Goal: Task Accomplishment & Management: Complete application form

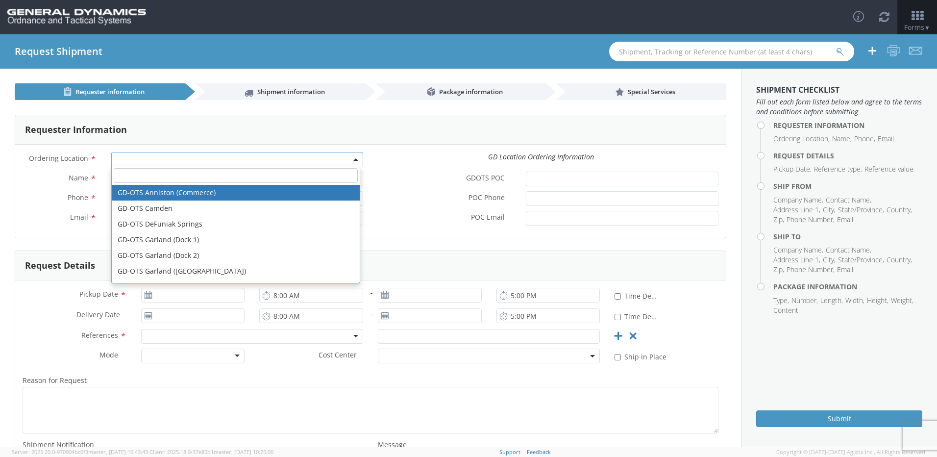
click at [135, 158] on span at bounding box center [237, 159] width 252 height 15
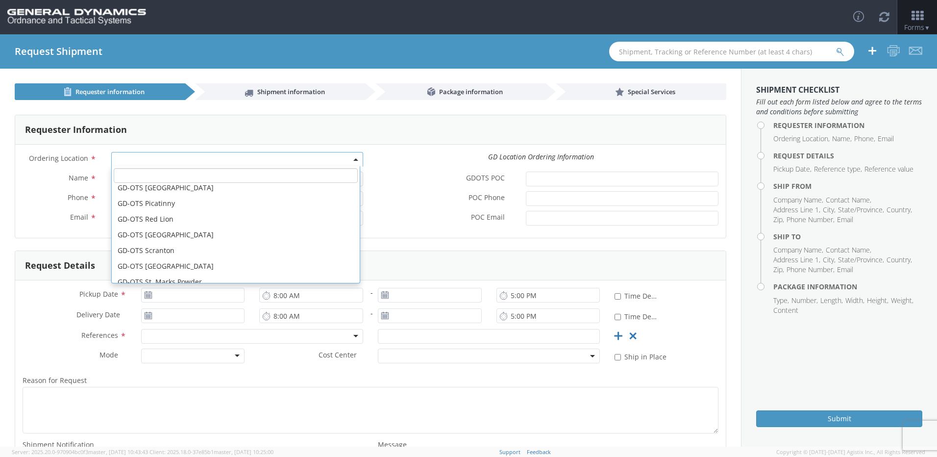
scroll to position [210, 0]
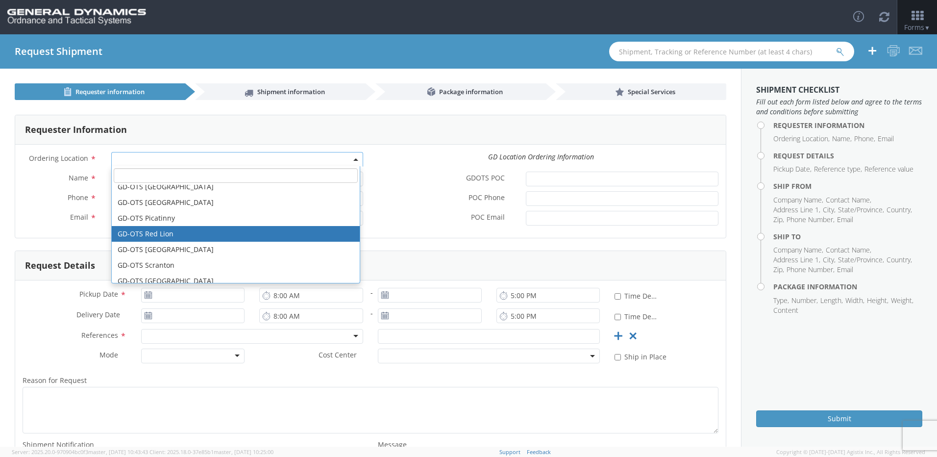
select select "310"
type input "[EMAIL_ADDRESS][DOMAIN_NAME]"
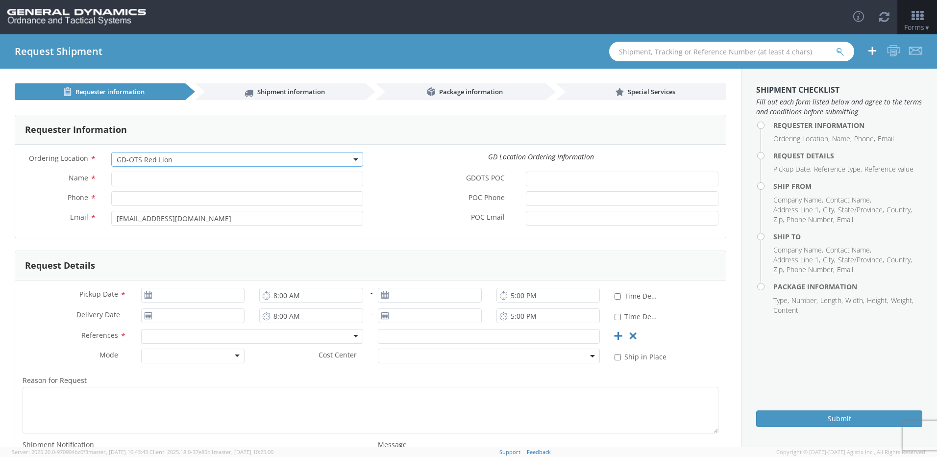
click at [174, 239] on form "Requester Information Ordering Location * GD-OTS Anniston (Commerce) GD-OTS [GE…" at bounding box center [371, 308] width 712 height 386
click at [134, 182] on input "Name *" at bounding box center [237, 179] width 252 height 15
type input "[PERSON_NAME]"
type input "7173354820"
click at [301, 254] on div "Request Details" at bounding box center [370, 265] width 711 height 29
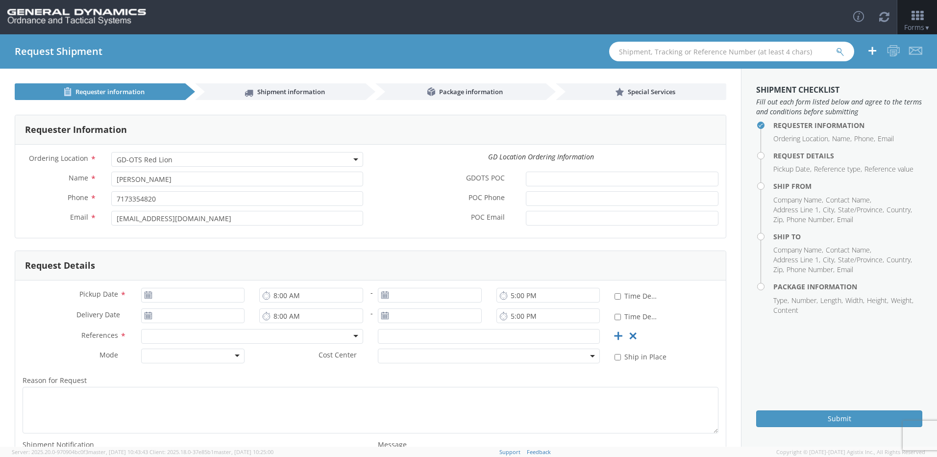
click at [412, 226] on div "POC Email *" at bounding box center [547, 221] width 355 height 20
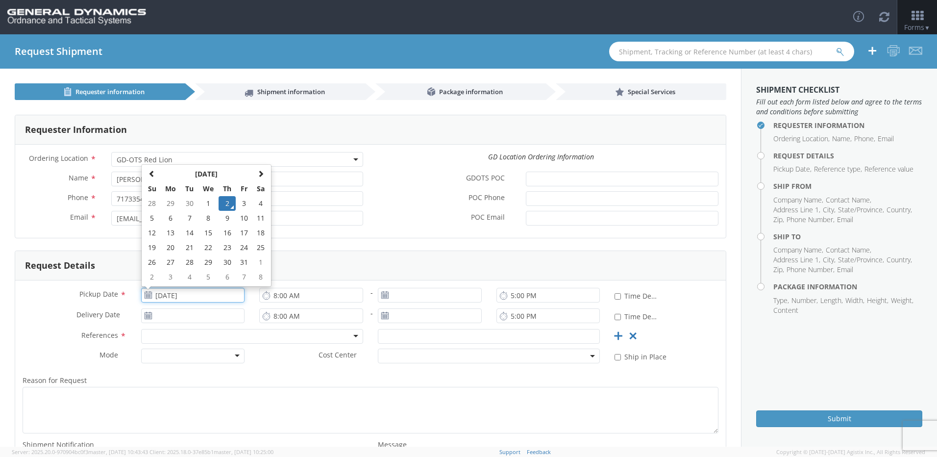
click at [193, 297] on input "[DATE]" at bounding box center [193, 295] width 104 height 15
click at [242, 202] on td "3" at bounding box center [244, 203] width 17 height 15
type input "[DATE]"
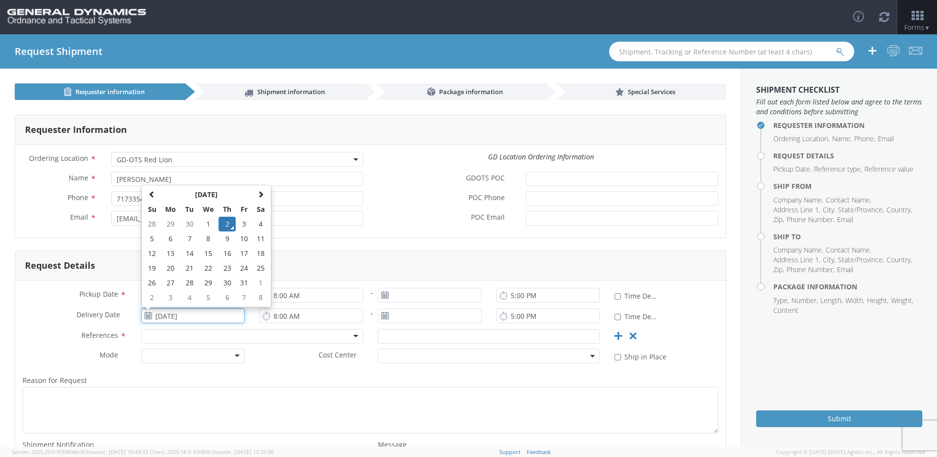
click at [205, 318] on input "[DATE]" at bounding box center [193, 315] width 104 height 15
click at [245, 226] on td "3" at bounding box center [244, 224] width 17 height 15
type input "[DATE]"
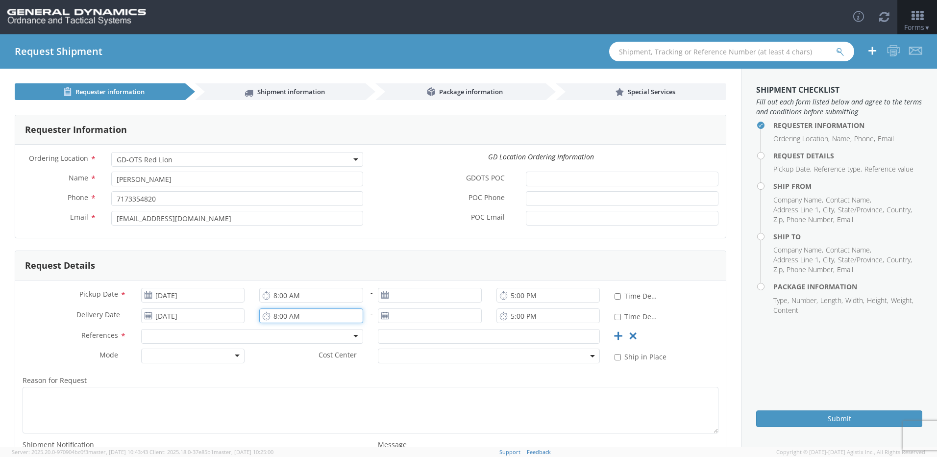
click at [315, 318] on input "8:00 AM" at bounding box center [311, 315] width 104 height 15
click at [326, 383] on label "Reason for Request *" at bounding box center [370, 380] width 711 height 13
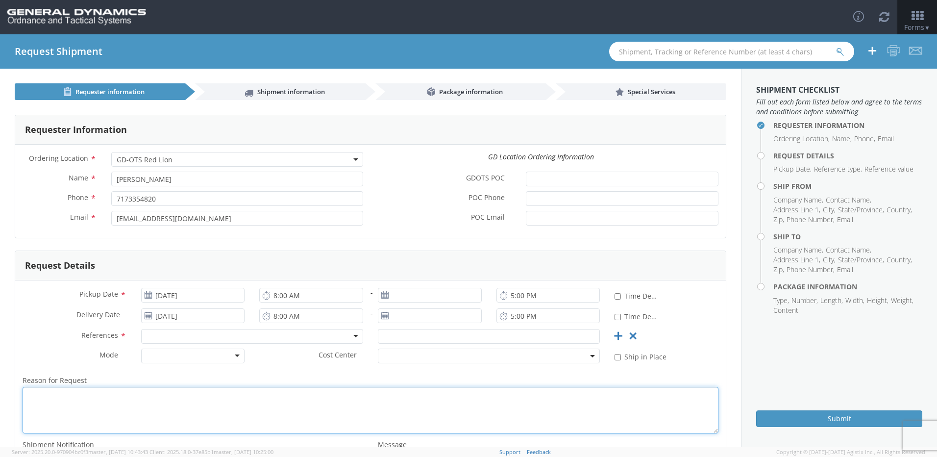
click at [326, 387] on textarea "Reason for Request *" at bounding box center [371, 410] width 696 height 47
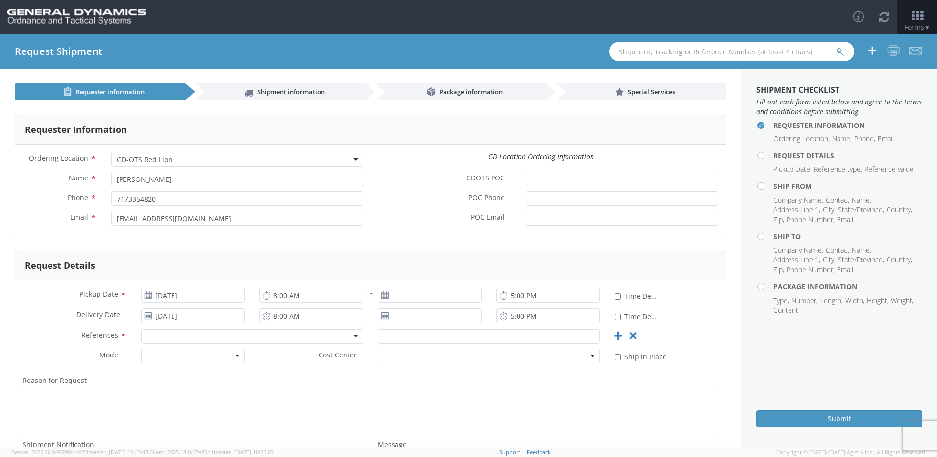
click at [191, 340] on div at bounding box center [252, 336] width 222 height 15
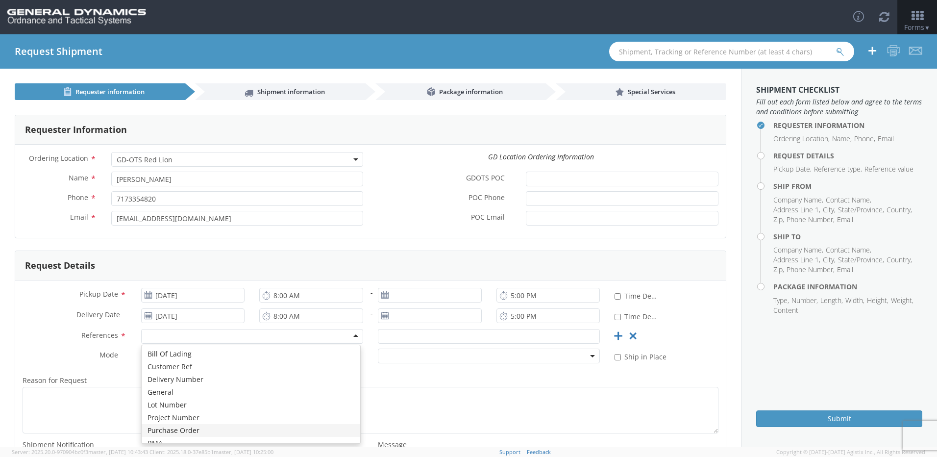
scroll to position [0, 0]
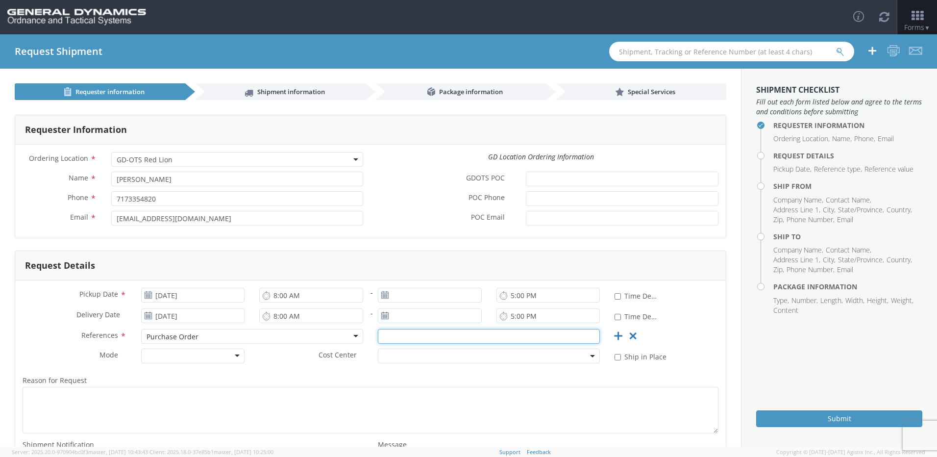
click at [419, 337] on input "text" at bounding box center [489, 336] width 222 height 15
click at [237, 357] on div at bounding box center [193, 355] width 104 height 15
click at [242, 378] on label "Reason for Request *" at bounding box center [370, 380] width 711 height 13
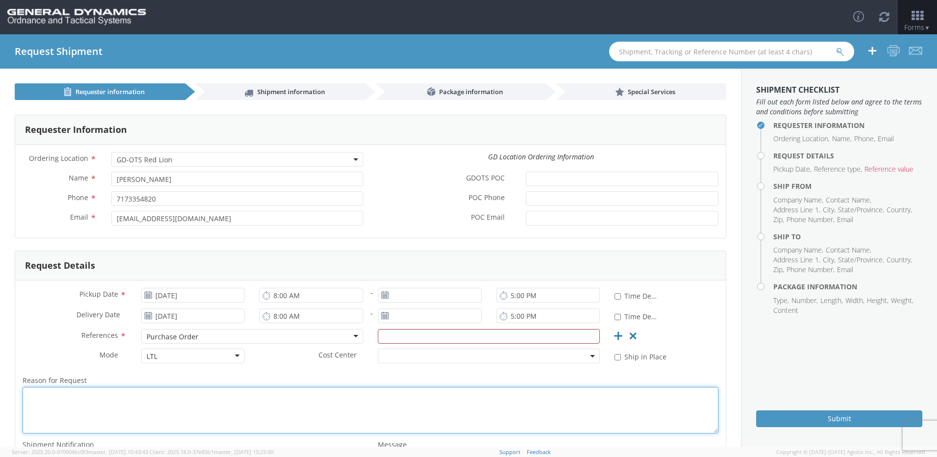
click at [242, 387] on textarea "Reason for Request *" at bounding box center [371, 410] width 696 height 47
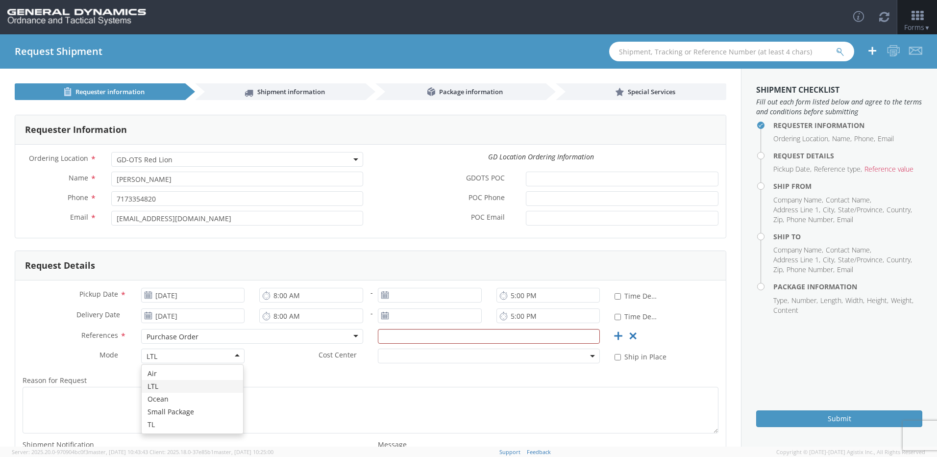
click at [234, 356] on div "LTL" at bounding box center [193, 355] width 104 height 15
click at [293, 370] on div "Reason for Request * Shipment Notification * Add email addresses separated by c…" at bounding box center [370, 430] width 711 height 123
click at [440, 335] on input "text" at bounding box center [489, 336] width 222 height 15
paste input "108265"
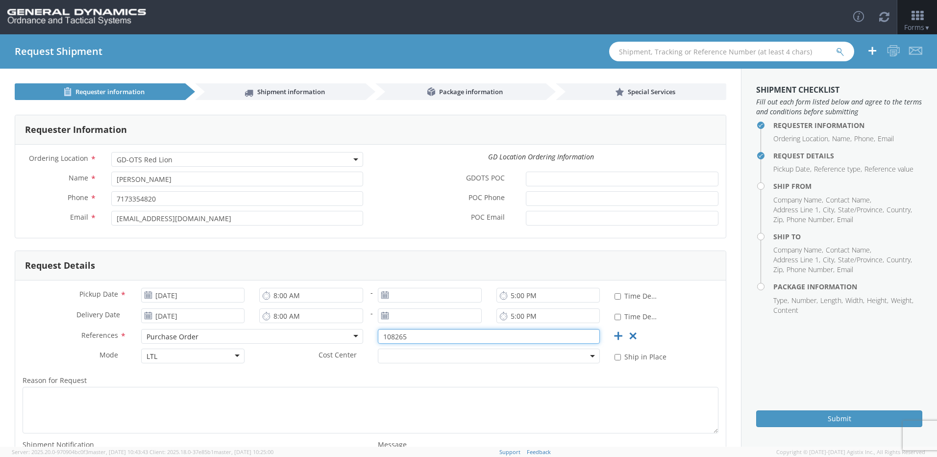
type input "108265"
click at [412, 225] on div "POC Email *" at bounding box center [547, 218] width 355 height 15
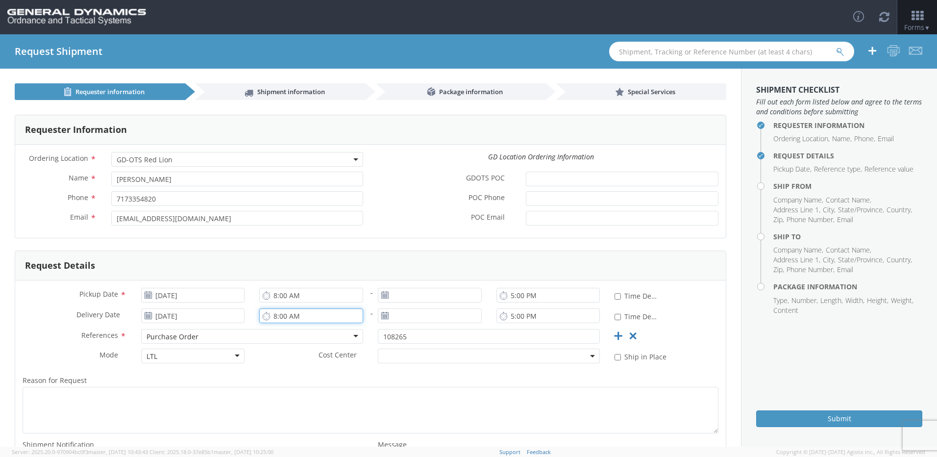
click at [281, 318] on input "8:00 AM" at bounding box center [311, 315] width 104 height 15
click at [296, 317] on input "12:00 AM" at bounding box center [311, 315] width 104 height 15
type input "12:00 PM"
click at [382, 236] on div "Ordering Location * GD-OTS [GEOGRAPHIC_DATA] (Commerce) GD-OTS [GEOGRAPHIC_DATA…" at bounding box center [370, 191] width 711 height 93
click at [340, 247] on form "Requester Information Ordering Location * GD-OTS Anniston (Commerce) GD-OTS [GE…" at bounding box center [371, 308] width 712 height 386
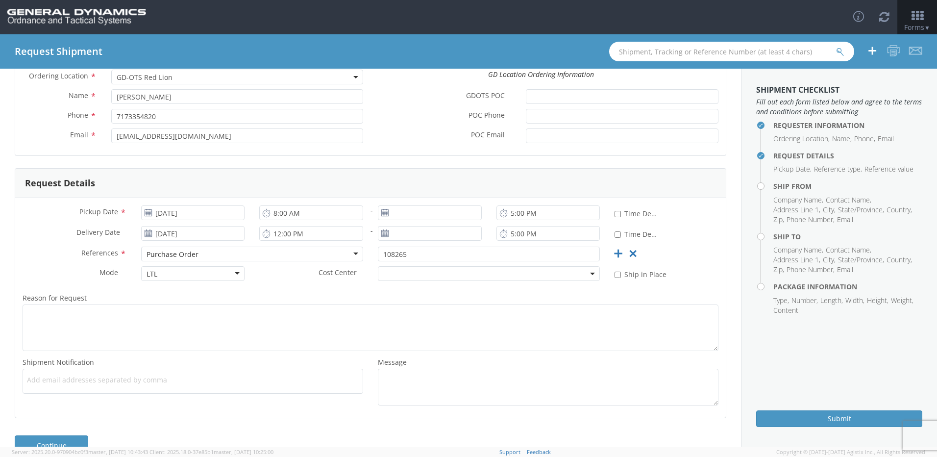
scroll to position [98, 0]
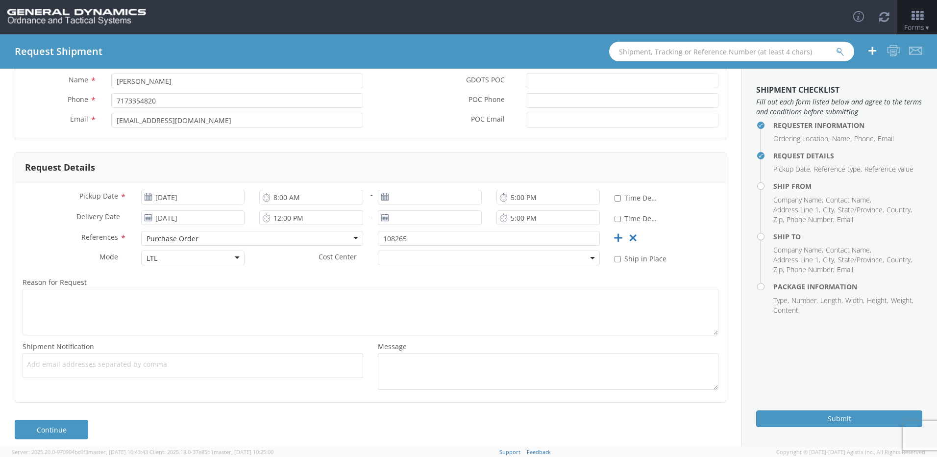
click at [151, 369] on ul at bounding box center [193, 365] width 332 height 16
type input "[PERSON_NAME][EMAIL_ADDRESS][PERSON_NAME][DOMAIN_NAME]"
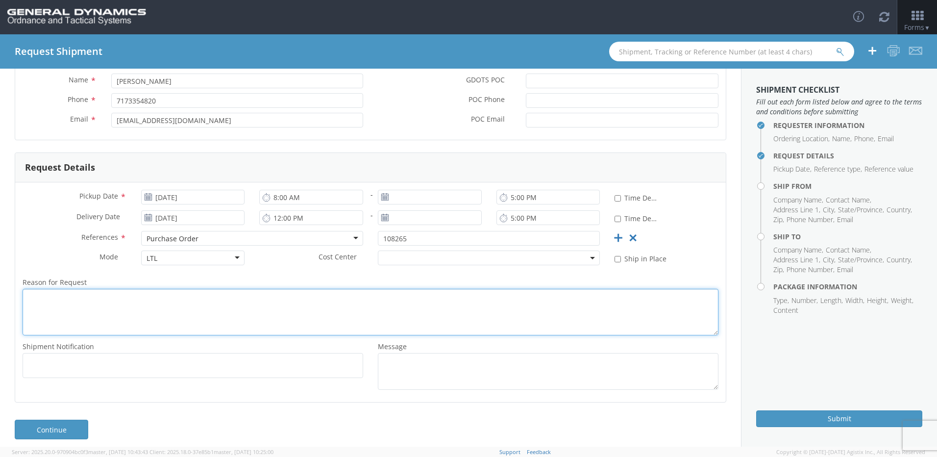
click at [261, 317] on textarea "Reason for Request *" at bounding box center [371, 312] width 696 height 47
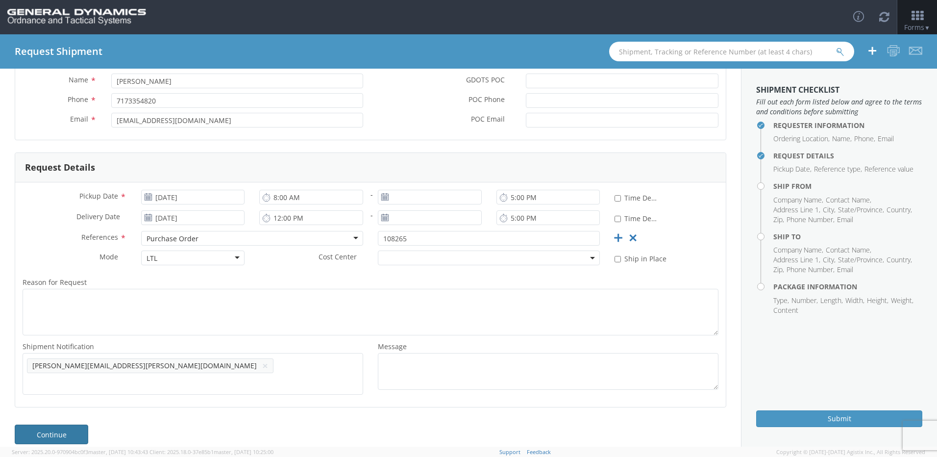
click at [60, 428] on link "Continue" at bounding box center [52, 434] width 74 height 20
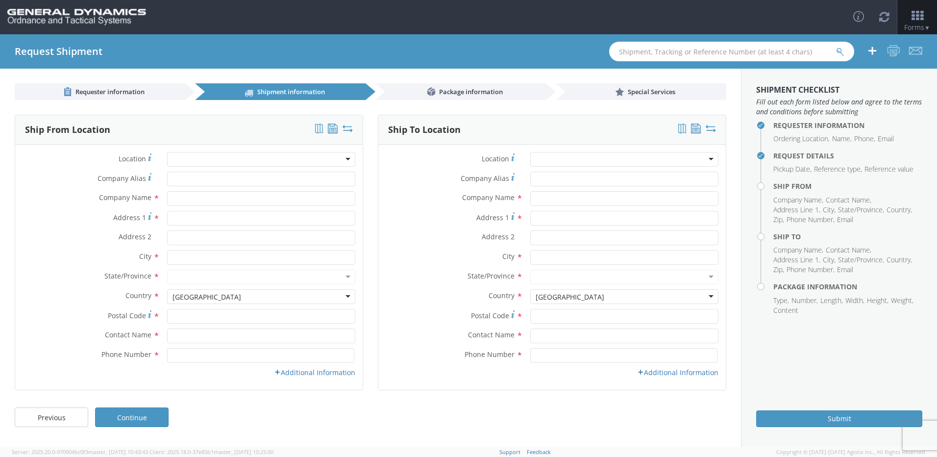
scroll to position [0, 0]
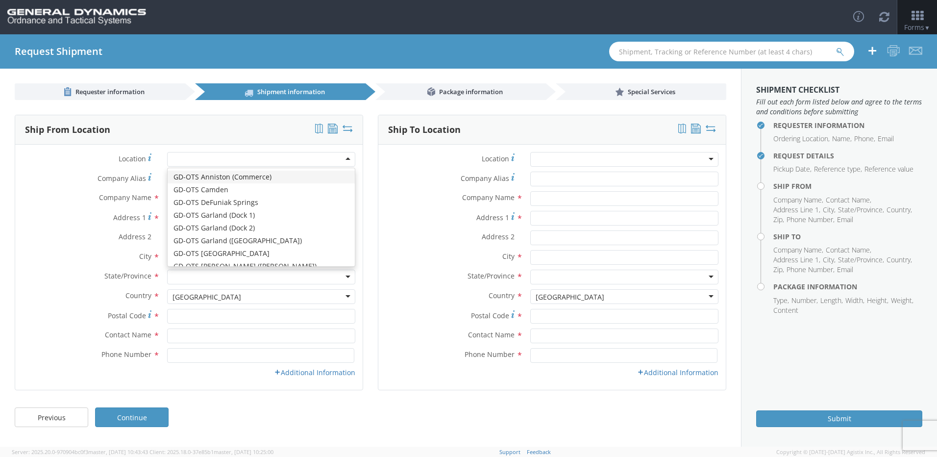
click at [219, 161] on div at bounding box center [261, 159] width 188 height 15
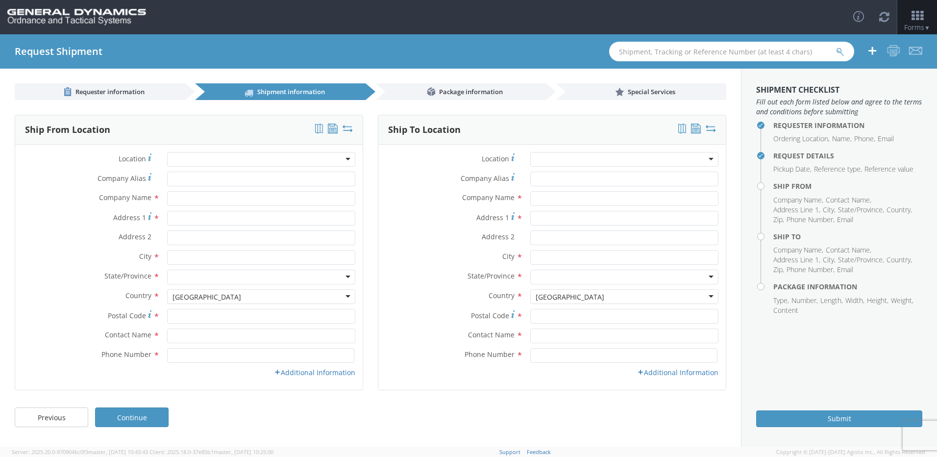
click at [202, 165] on div at bounding box center [261, 159] width 188 height 15
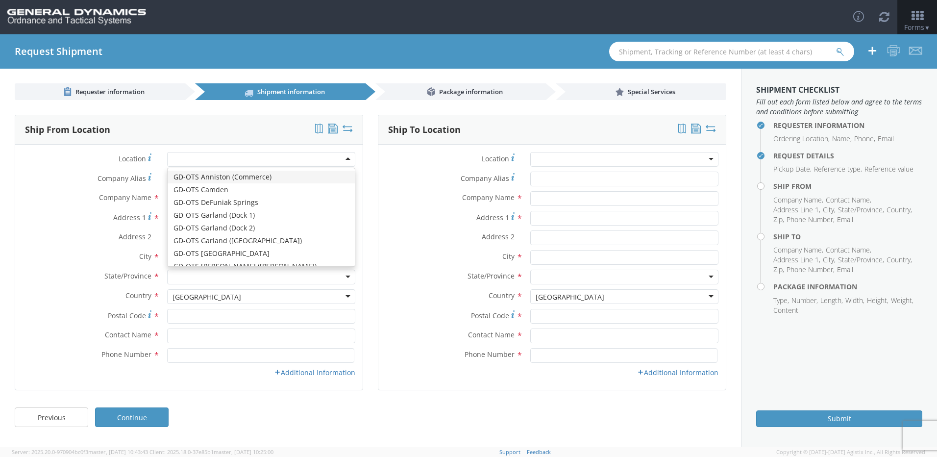
click at [202, 160] on div at bounding box center [261, 159] width 188 height 15
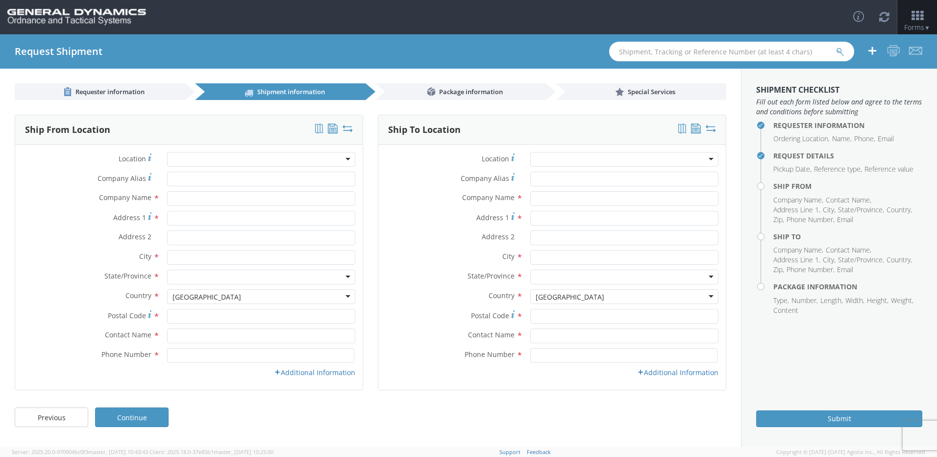
click at [63, 152] on label "Location *" at bounding box center [87, 158] width 145 height 13
click at [200, 201] on input "text" at bounding box center [261, 198] width 188 height 15
type input "Dentech Industrial"
type input "1975 [GEOGRAPHIC_DATA]"
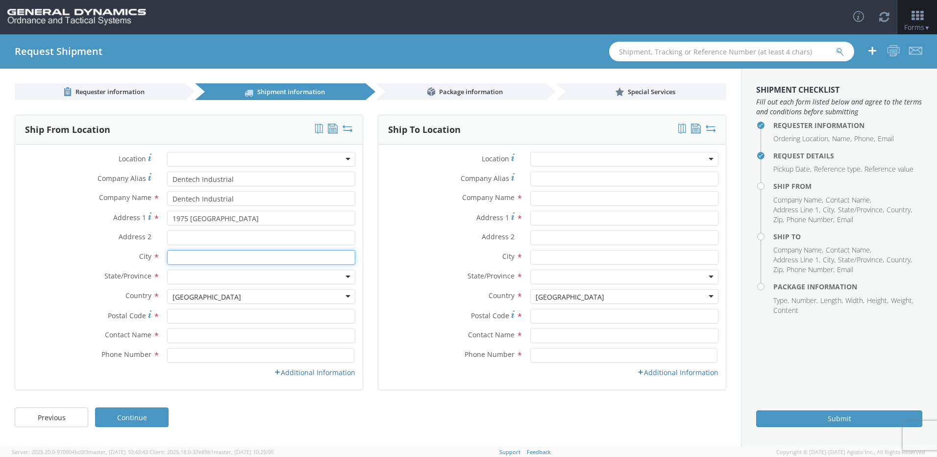
type input "[GEOGRAPHIC_DATA]"
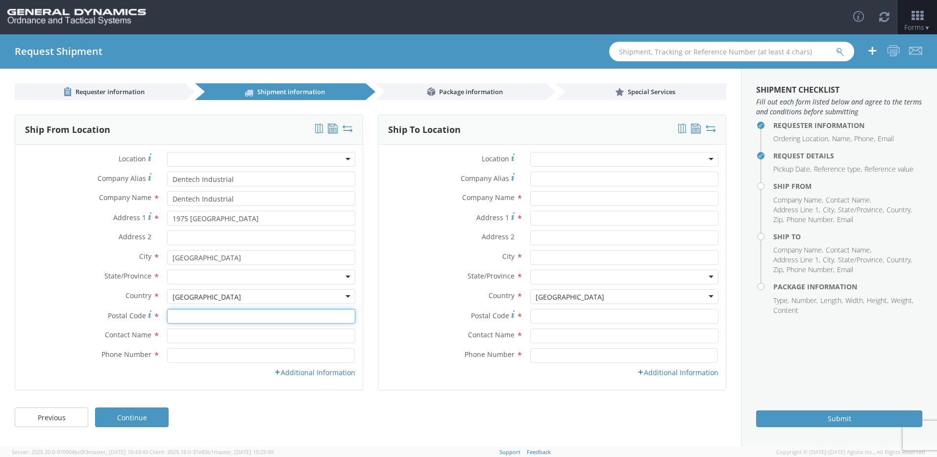
type input "17517"
type input "[PERSON_NAME]"
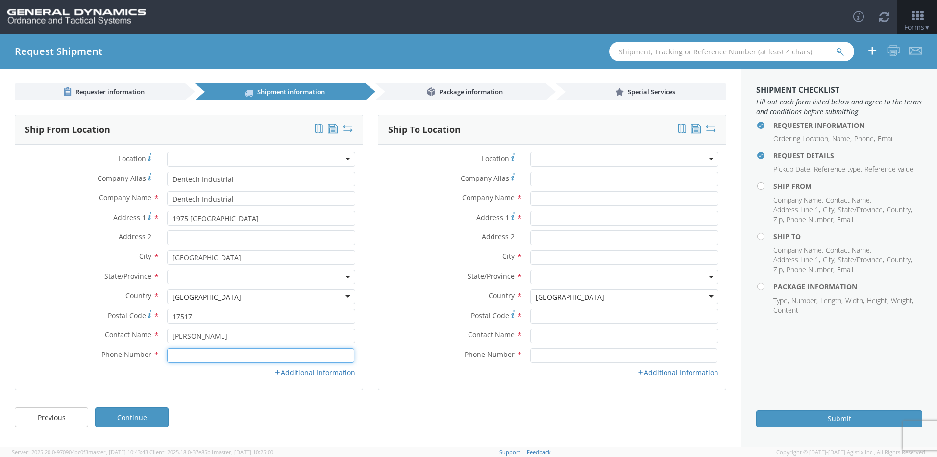
type input "7173354820"
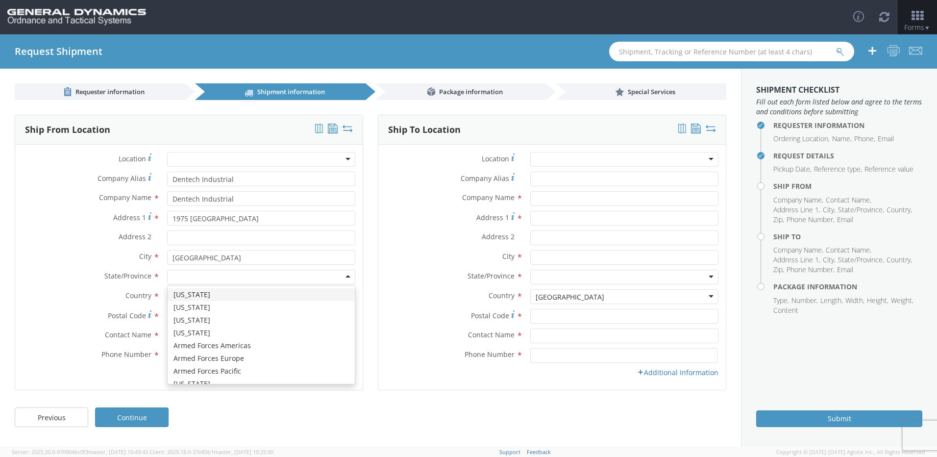
click at [237, 280] on div at bounding box center [261, 277] width 188 height 15
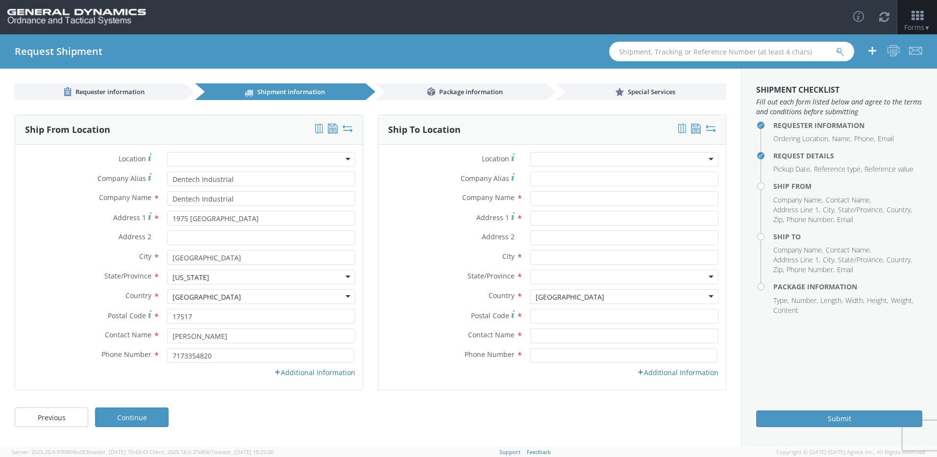
click at [255, 390] on div "Ship From Location Location * GD-OTS [GEOGRAPHIC_DATA] (Commerce) GD-OTS [GEOGR…" at bounding box center [189, 252] width 348 height 275
click at [577, 162] on div at bounding box center [624, 159] width 188 height 15
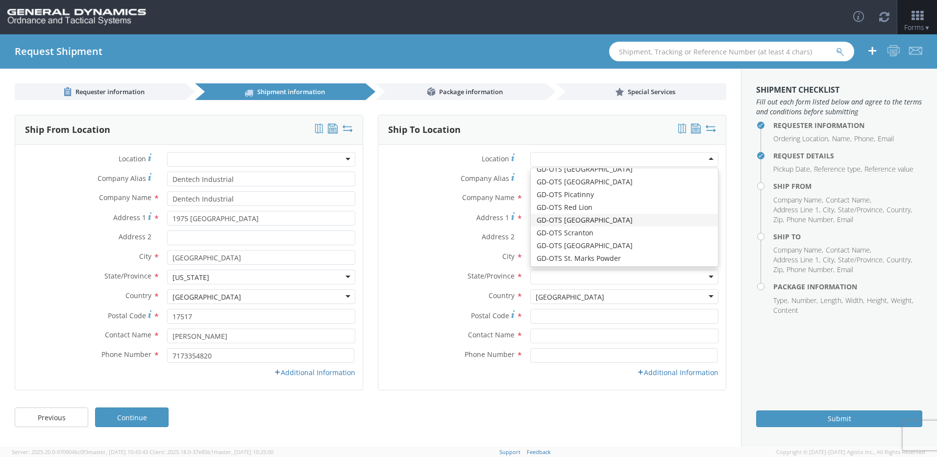
scroll to position [196, 0]
type input "General Dynamics - OTS"
type input "[STREET_ADDRESS]"
type input "Red Lion"
type input "17356"
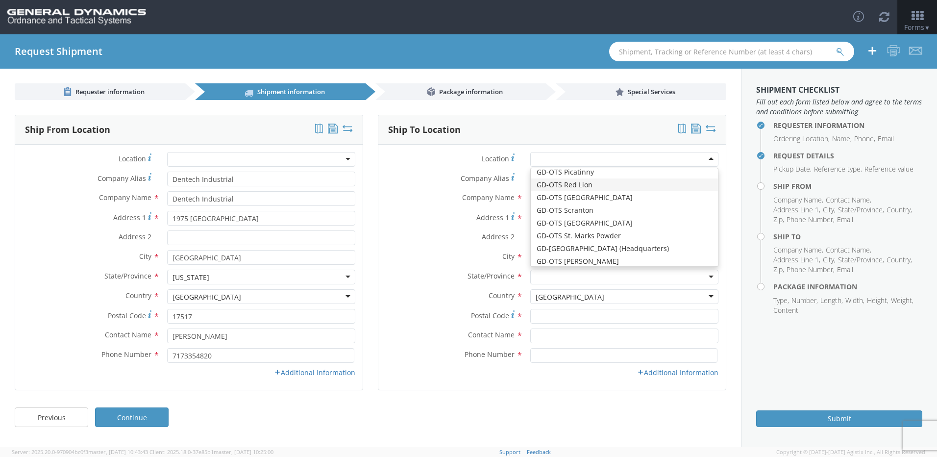
type input "[PHONE_NUMBER]"
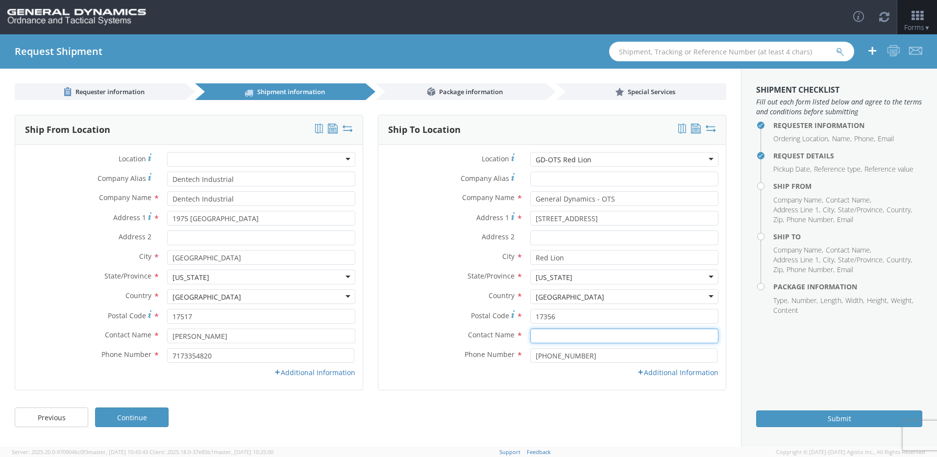
click at [577, 331] on input "text" at bounding box center [624, 335] width 188 height 15
type input "[PERSON_NAME]"
click at [527, 374] on div "Additional Information" at bounding box center [551, 373] width 347 height 10
click at [140, 414] on link "Continue" at bounding box center [132, 417] width 74 height 20
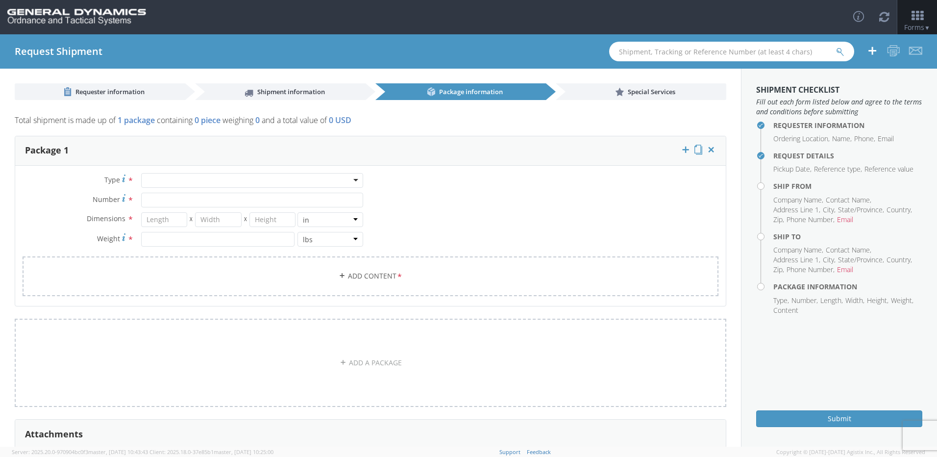
click at [353, 183] on div at bounding box center [252, 180] width 222 height 15
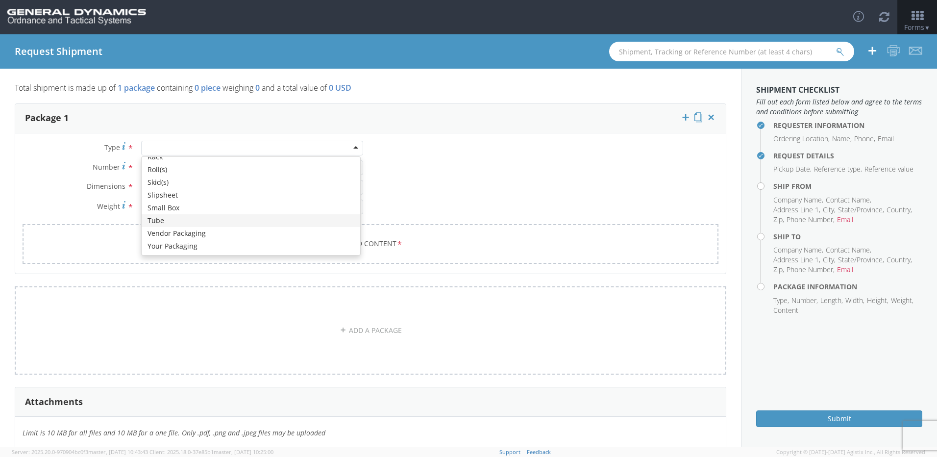
scroll to position [49, 0]
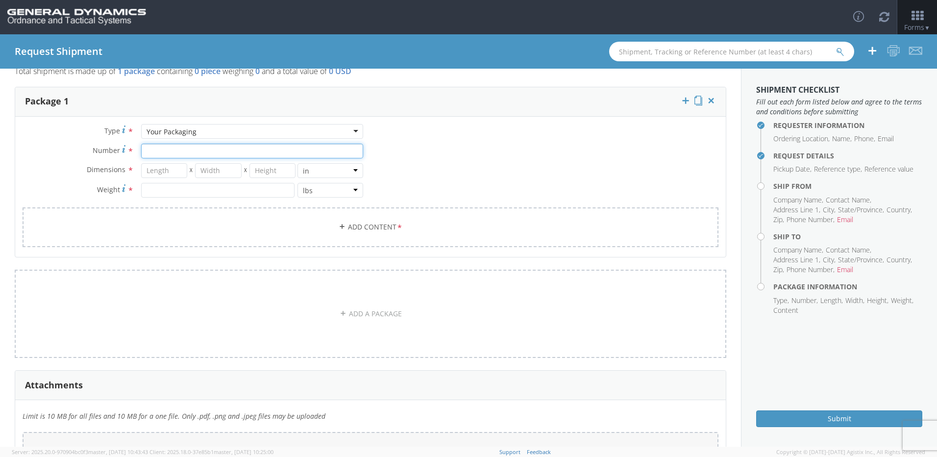
click at [175, 154] on input "Number *" at bounding box center [252, 151] width 222 height 15
type input "1"
click at [160, 170] on input "number" at bounding box center [164, 170] width 47 height 15
type input "72"
click at [221, 173] on input "number" at bounding box center [218, 170] width 47 height 15
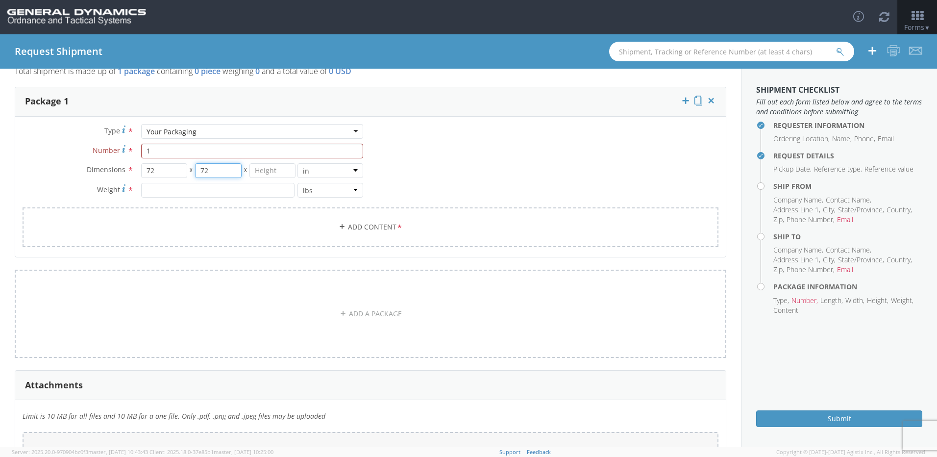
type input "72"
click at [272, 170] on input "number" at bounding box center [272, 170] width 47 height 15
type input "84"
click at [253, 189] on input "number" at bounding box center [217, 190] width 153 height 15
type input "2570"
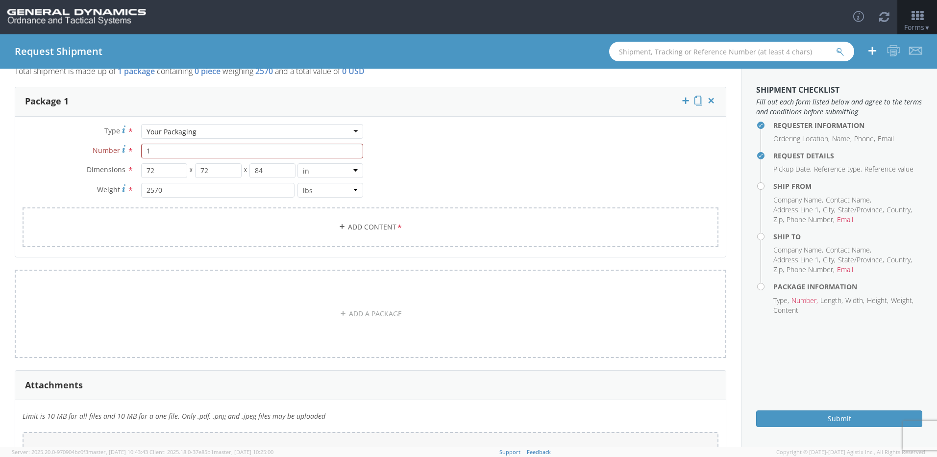
click at [459, 173] on div "Type * Your Packaging Your Packaging Bale(s) Basket(s) Bolt(s) Bottle(s) Bucket…" at bounding box center [370, 191] width 711 height 135
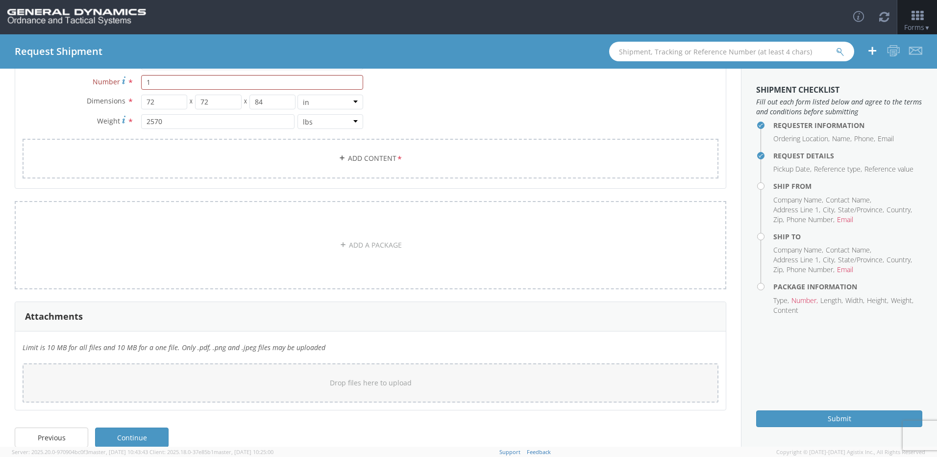
scroll to position [133, 0]
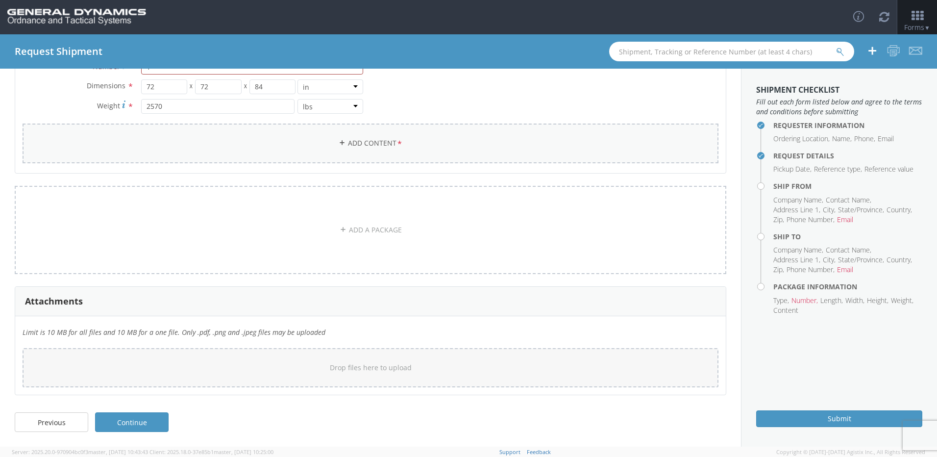
click at [353, 134] on link "Add Content *" at bounding box center [371, 143] width 696 height 40
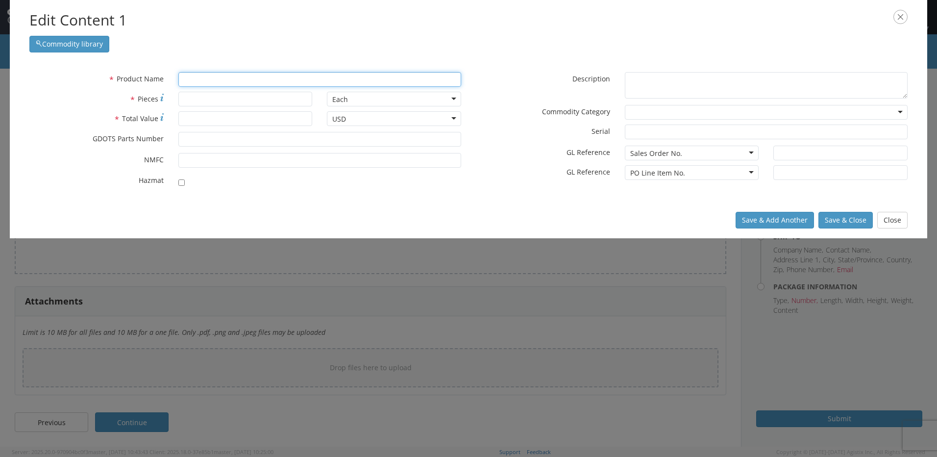
click at [221, 79] on input "text" at bounding box center [319, 79] width 283 height 15
paste input "CAPEX30 - [MEDICAL_DATA] - RL254102"
type input "CAPEX30 - [MEDICAL_DATA] - RL254102"
click at [246, 197] on div "* Product Name CAPEX30 - [MEDICAL_DATA] - RL254102 unable to find any results t…" at bounding box center [468, 132] width 917 height 140
click at [228, 101] on input "* Pieces" at bounding box center [245, 99] width 134 height 15
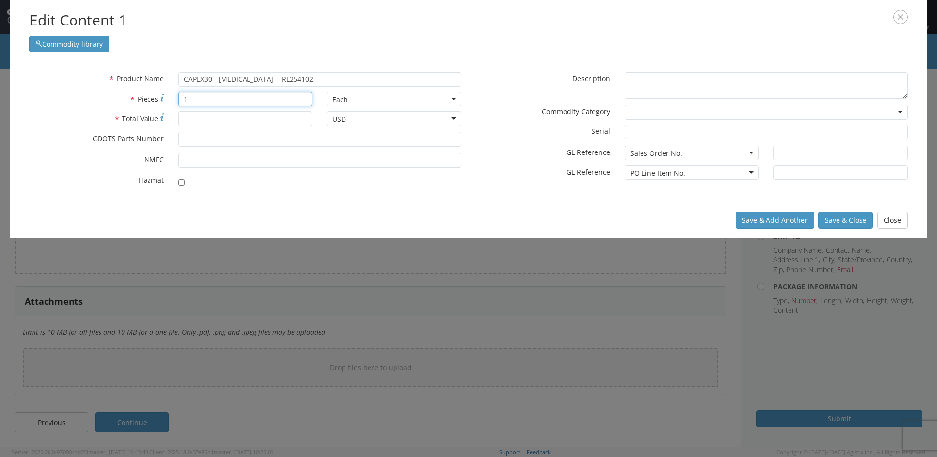
type input "1"
click at [207, 121] on input "* Total Value" at bounding box center [245, 118] width 134 height 15
type input "106749.00"
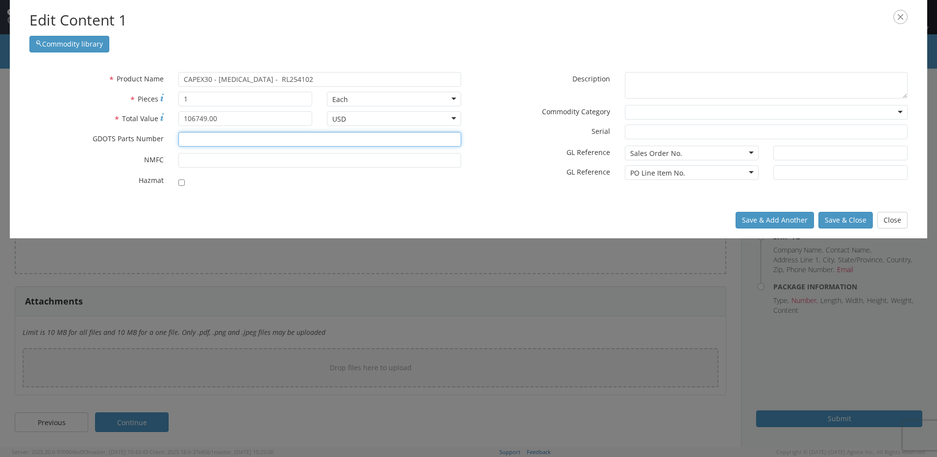
click at [211, 137] on input "* GDOTS Parts Number" at bounding box center [319, 139] width 283 height 15
click at [259, 158] on input "* NMFC" at bounding box center [319, 160] width 283 height 15
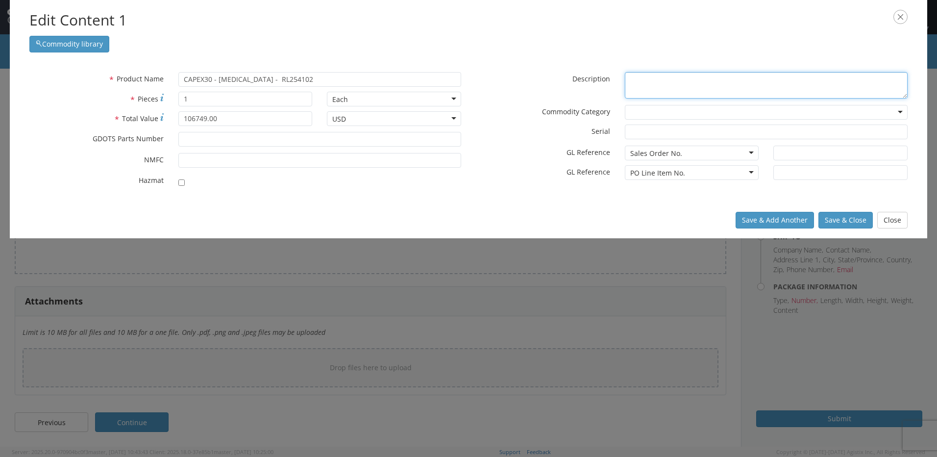
click at [643, 88] on textarea "* Description" at bounding box center [766, 85] width 283 height 27
click at [634, 86] on textarea "* Description" at bounding box center [766, 85] width 283 height 27
paste textarea "Dentech custom 100 ton Press"
type textarea "Dentech custom 100 ton Press"
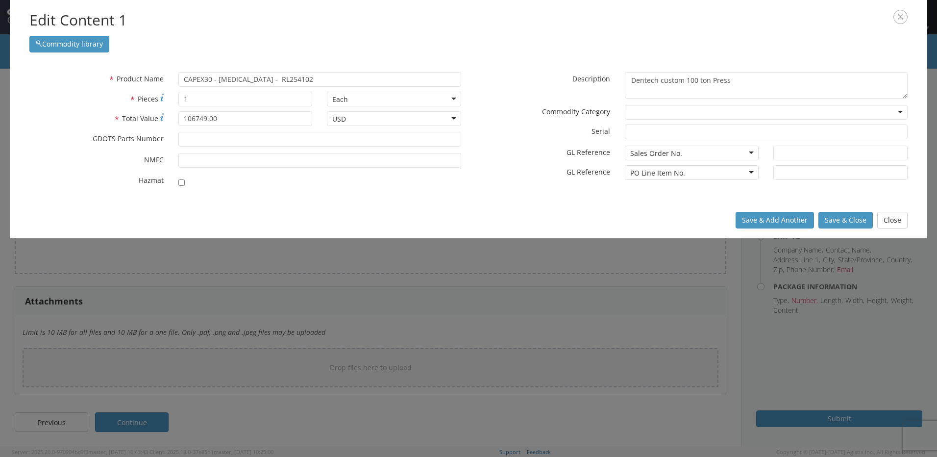
click at [665, 115] on div at bounding box center [766, 112] width 283 height 15
click at [665, 113] on div at bounding box center [766, 112] width 283 height 15
click at [670, 111] on div at bounding box center [766, 112] width 283 height 15
type input "Equipment"
click at [561, 141] on div "* Serial" at bounding box center [692, 134] width 446 height 20
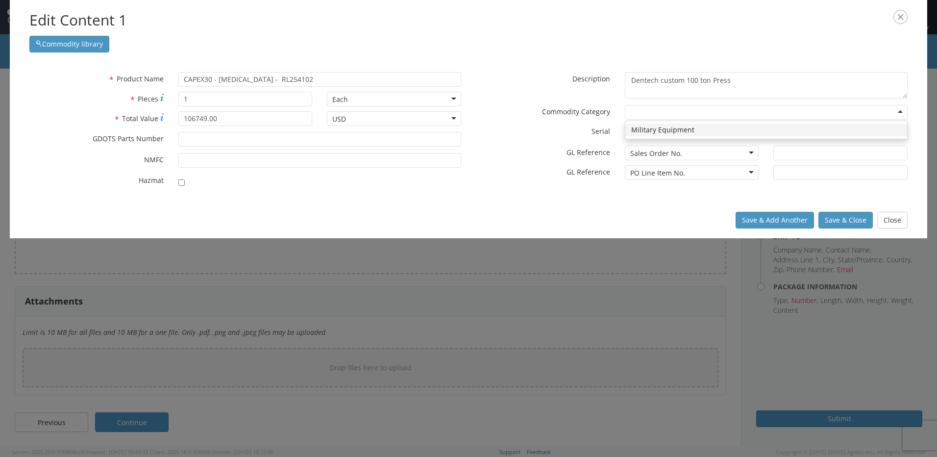
click at [636, 105] on div at bounding box center [766, 112] width 283 height 15
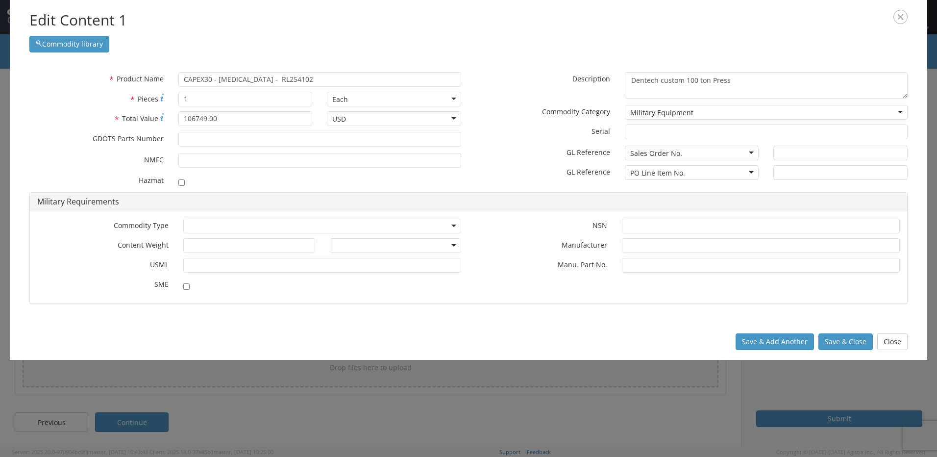
click at [901, 111] on div "Military Equipment" at bounding box center [766, 112] width 283 height 15
click at [718, 130] on div "* Description Dentech custom 100 ton Press * Commodity Category Military Equipm…" at bounding box center [692, 129] width 446 height 115
drag, startPoint x: 694, startPoint y: 110, endPoint x: 617, endPoint y: 115, distance: 77.6
click at [617, 115] on div "Military Equipment Military Equipment Military Equipment" at bounding box center [765, 112] width 297 height 15
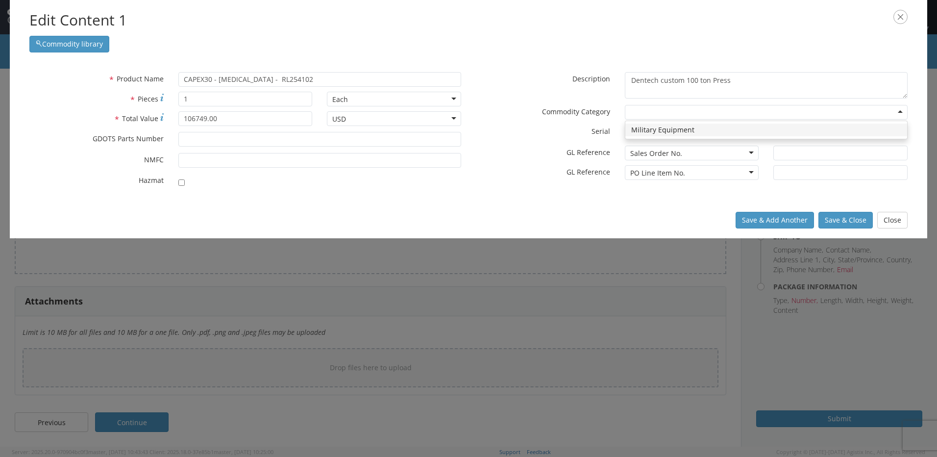
click at [521, 147] on label "* GL Reference" at bounding box center [543, 152] width 149 height 12
click at [751, 151] on div "Sales Order No." at bounding box center [692, 153] width 134 height 15
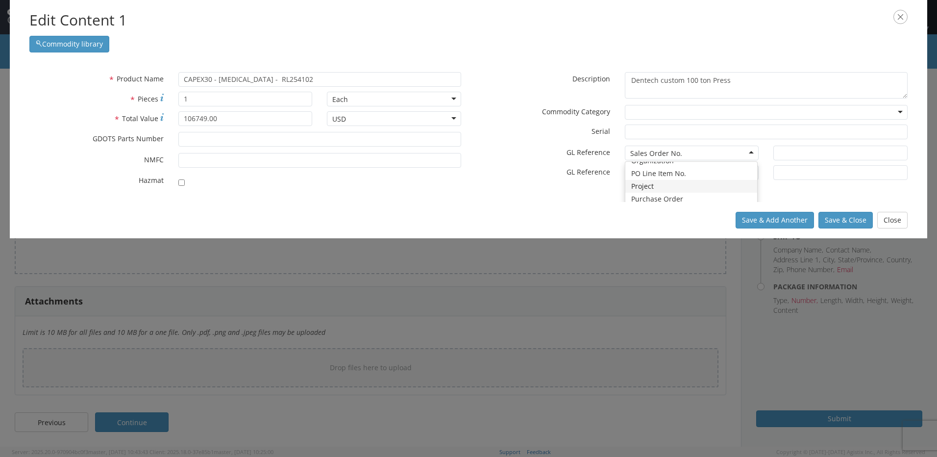
scroll to position [85, 0]
click at [675, 190] on div "* Product Name CAPEX30 - [MEDICAL_DATA] - RL254102 unable to find any results t…" at bounding box center [468, 132] width 893 height 120
click at [793, 155] on input "text" at bounding box center [840, 153] width 134 height 15
paste input "108265"
type input "108265"
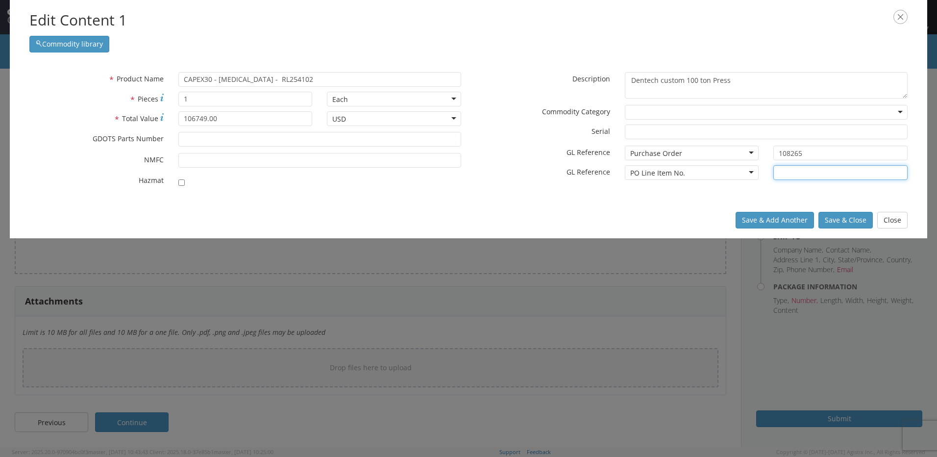
click at [804, 177] on input "text" at bounding box center [840, 172] width 134 height 15
type input "1"
click at [644, 220] on div "Save & Add Another Save & Close Close" at bounding box center [468, 220] width 917 height 36
click at [859, 221] on button "Save & Close" at bounding box center [845, 220] width 54 height 17
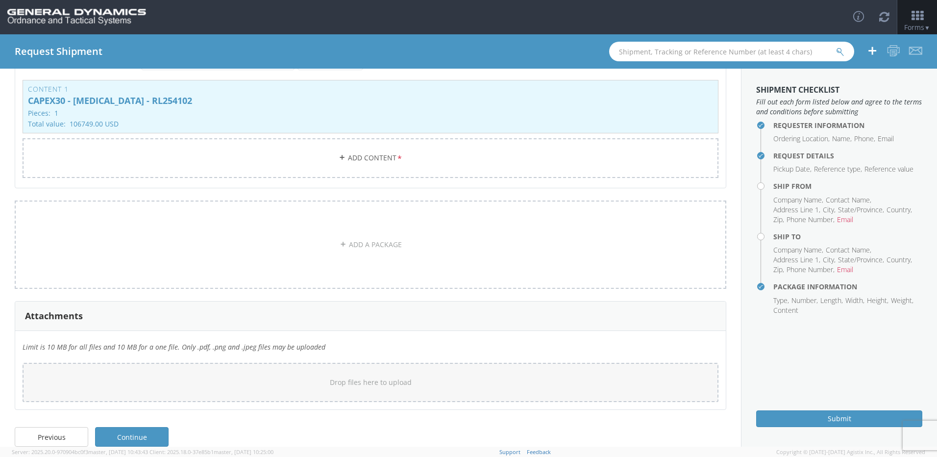
scroll to position [191, 0]
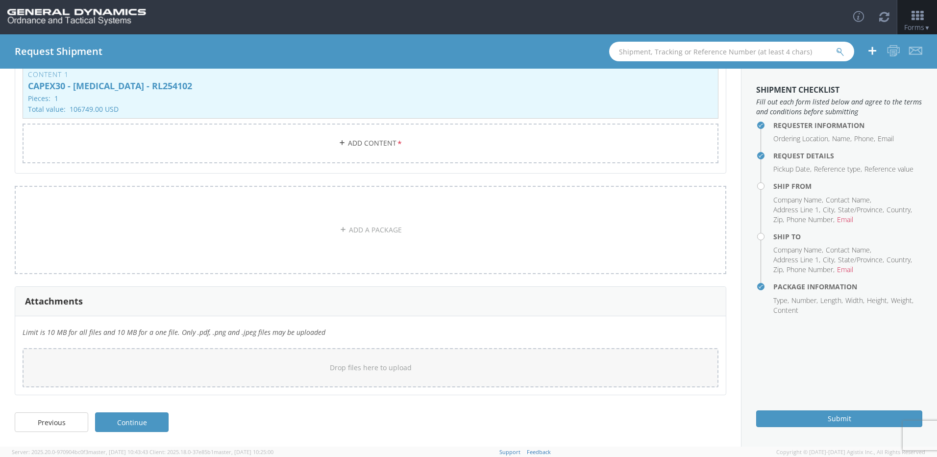
click at [143, 419] on link "Continue" at bounding box center [132, 422] width 74 height 20
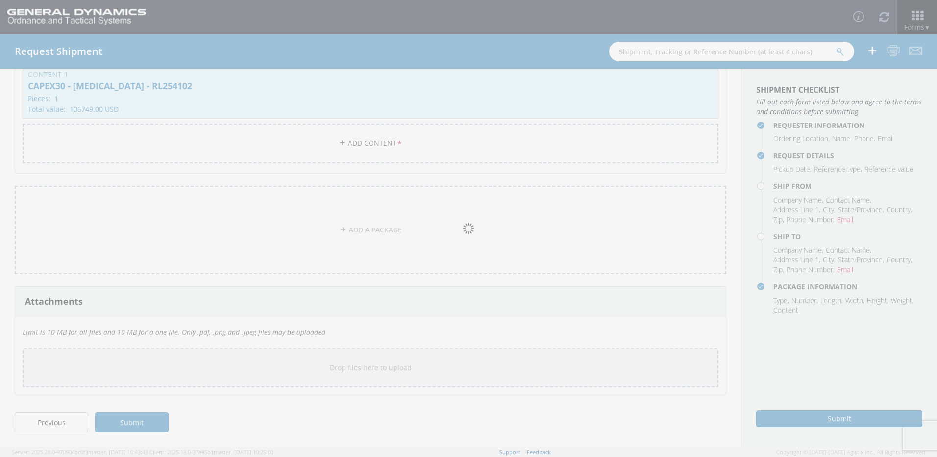
scroll to position [0, 0]
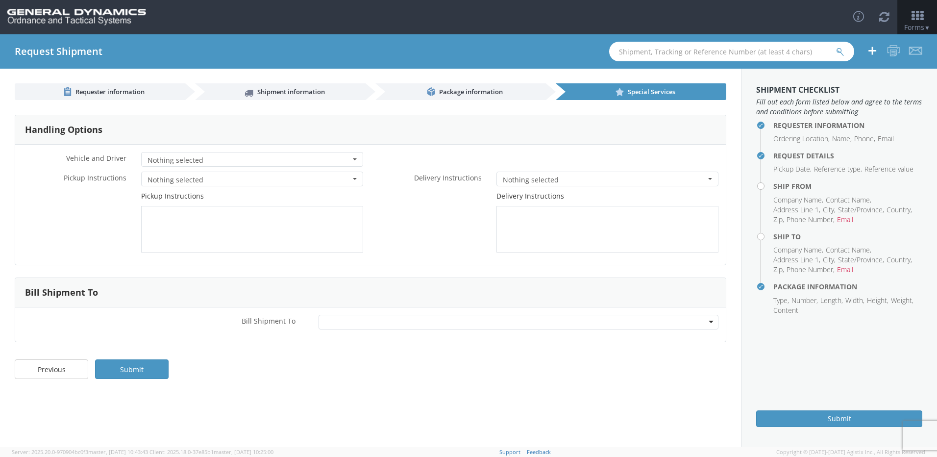
click at [356, 159] on span "button" at bounding box center [355, 159] width 4 height 2
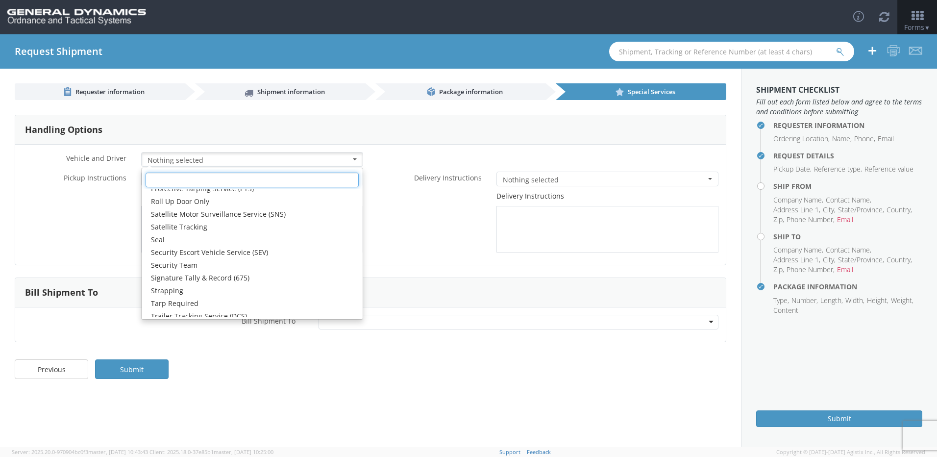
scroll to position [166, 0]
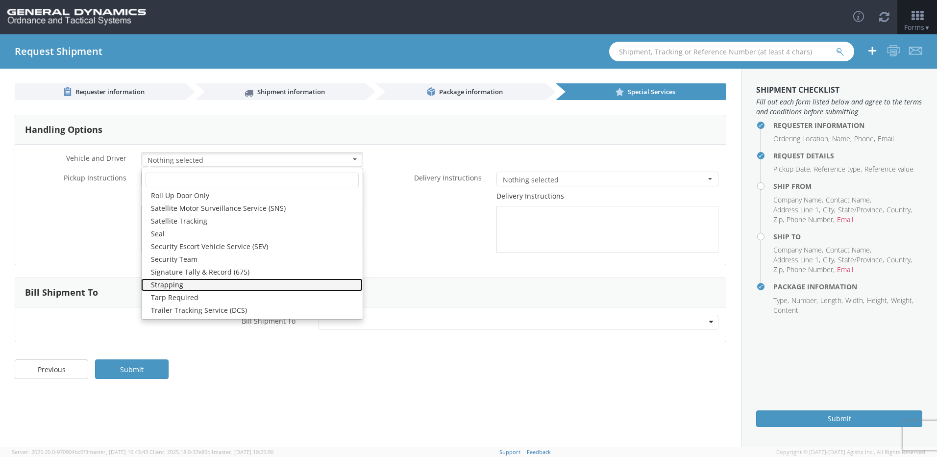
click at [282, 286] on link "Strapping" at bounding box center [252, 284] width 222 height 13
click at [412, 211] on div "Delivery Instructions" at bounding box center [547, 221] width 355 height 61
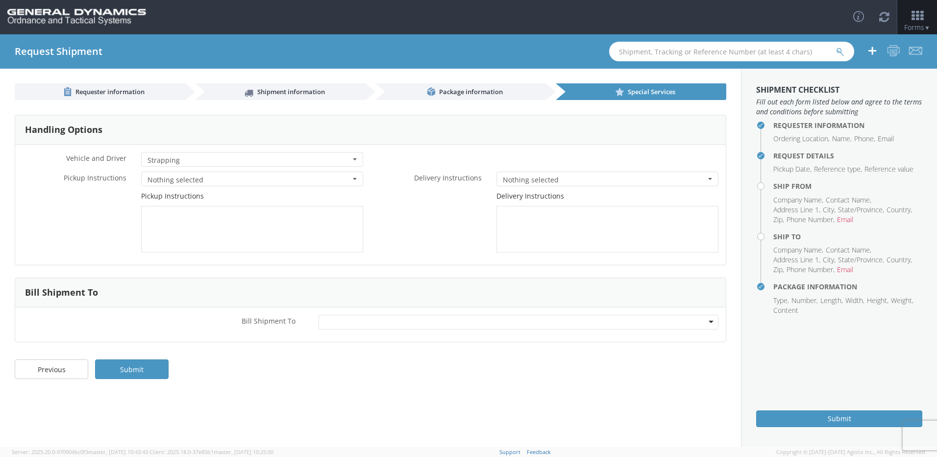
click at [354, 176] on button "Nothing selected" at bounding box center [252, 179] width 222 height 15
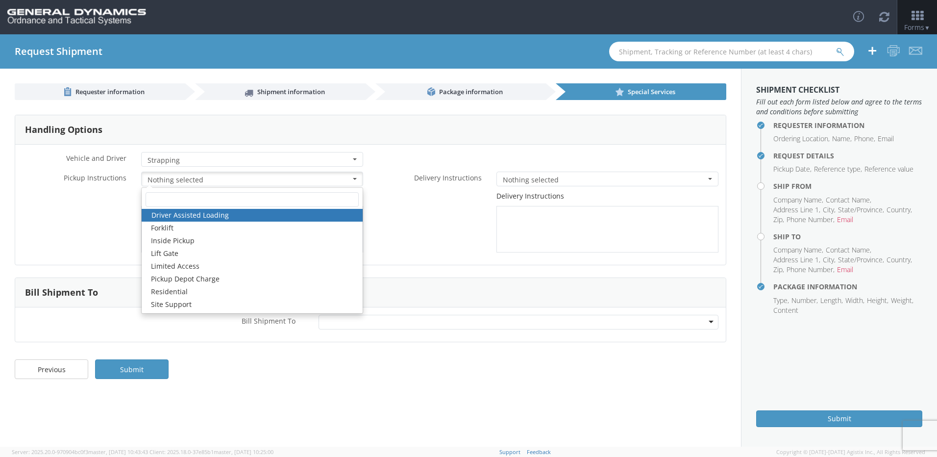
click at [408, 213] on div "Delivery Instructions" at bounding box center [547, 221] width 355 height 61
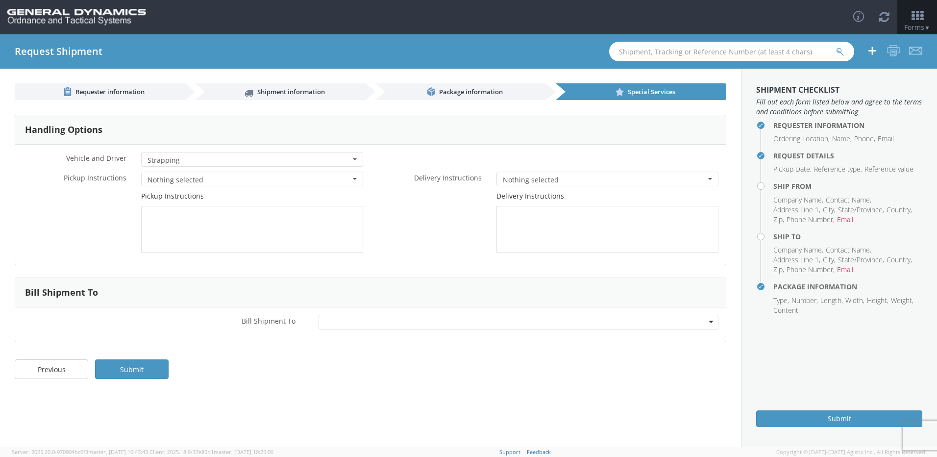
click at [710, 321] on div at bounding box center [519, 322] width 400 height 15
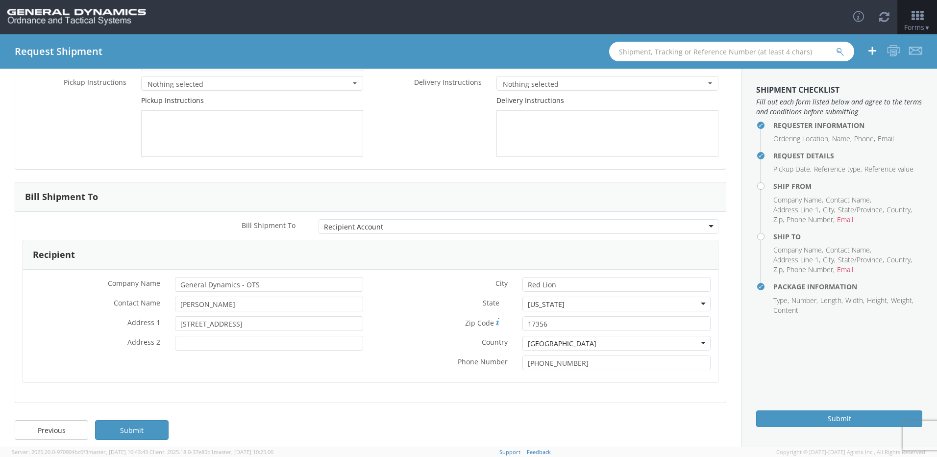
scroll to position [103, 0]
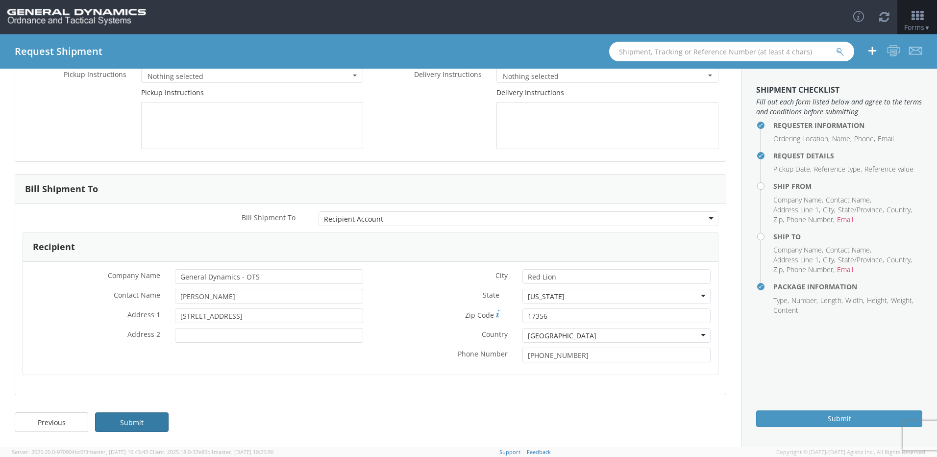
click at [138, 419] on link "Submit" at bounding box center [132, 422] width 74 height 20
click at [133, 418] on link "Submit" at bounding box center [132, 422] width 74 height 20
click at [773, 187] on h4 "Ship From" at bounding box center [847, 185] width 149 height 7
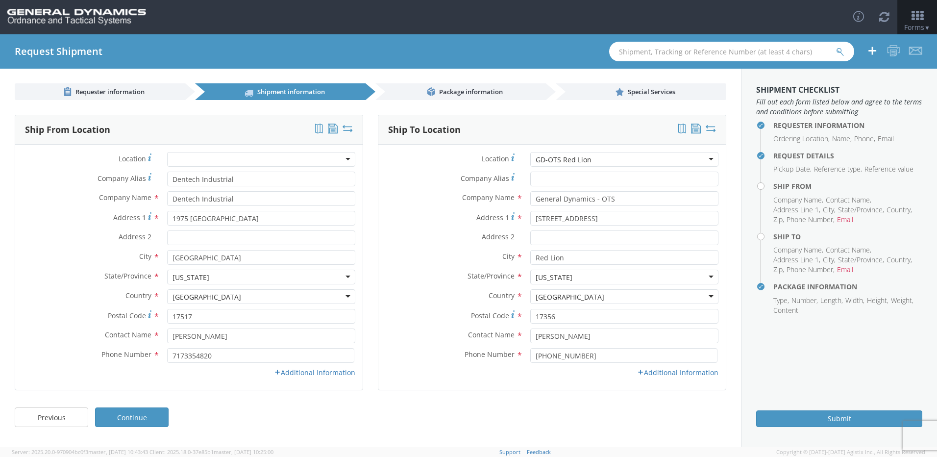
scroll to position [0, 0]
click at [773, 187] on h4 "Ship From" at bounding box center [847, 185] width 149 height 7
click at [642, 374] on icon at bounding box center [640, 372] width 7 height 7
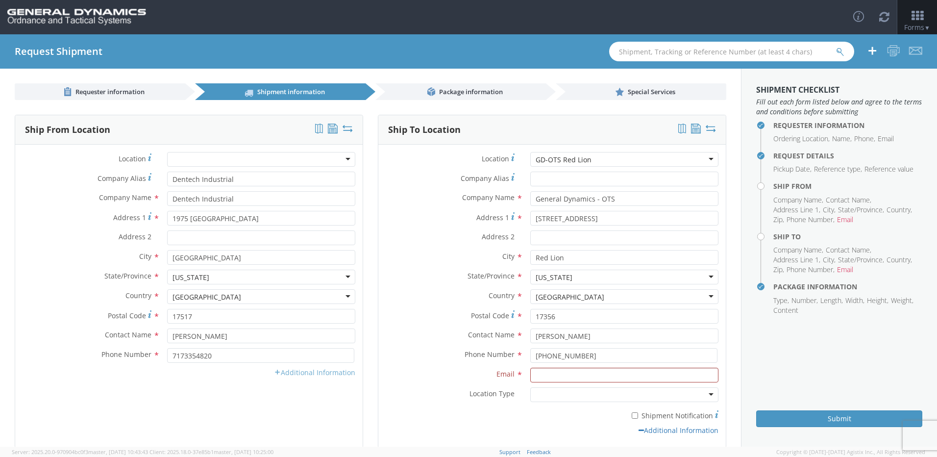
click at [275, 371] on icon at bounding box center [277, 372] width 7 height 7
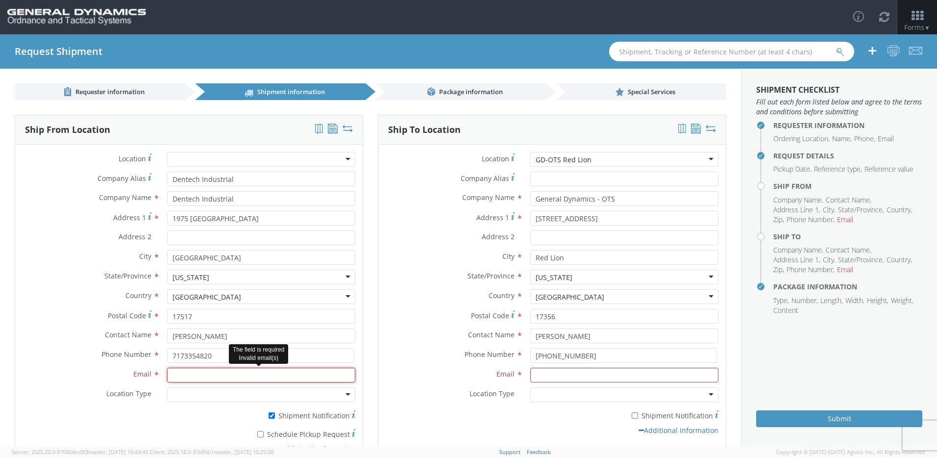
click at [226, 375] on input "Email *" at bounding box center [261, 375] width 188 height 15
type input "[PERSON_NAME][EMAIL_ADDRESS][PERSON_NAME][DOMAIN_NAME]"
click at [418, 395] on label "Location Type *" at bounding box center [450, 393] width 145 height 13
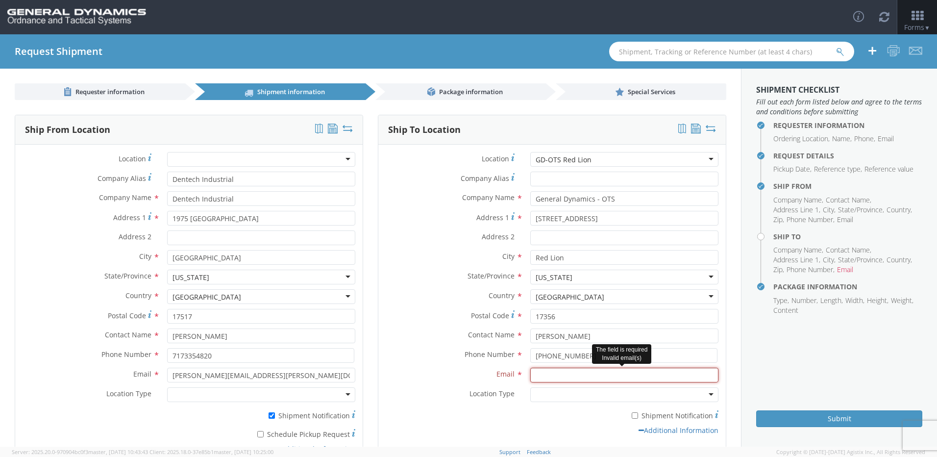
click at [558, 375] on input "Email *" at bounding box center [624, 375] width 188 height 15
paste input "[PERSON_NAME][EMAIL_ADDRESS][PERSON_NAME][DOMAIN_NAME]"
type input "[PERSON_NAME][EMAIL_ADDRESS][PERSON_NAME][DOMAIN_NAME]"
click at [430, 353] on label "Phone Number *" at bounding box center [450, 354] width 145 height 13
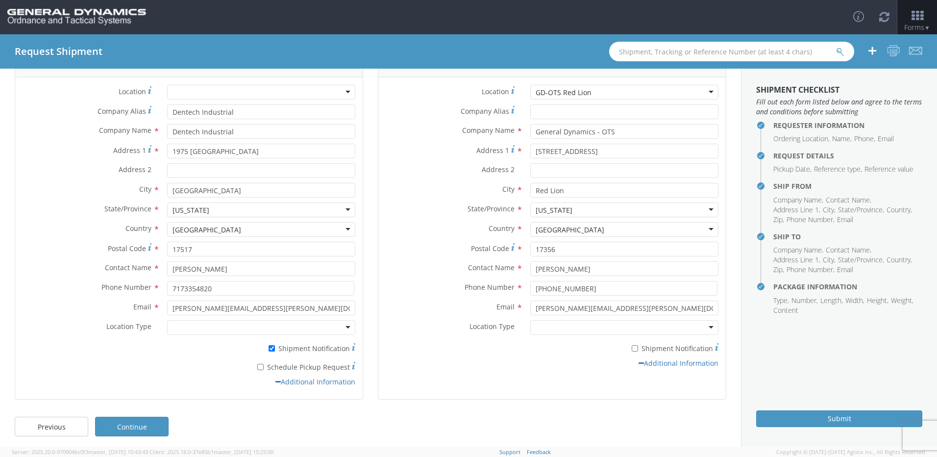
scroll to position [72, 0]
click at [452, 370] on div "Location * GD-OTS Red Lion GD-OTS Red Lion GD-OTS [GEOGRAPHIC_DATA] (Commerce) …" at bounding box center [551, 224] width 347 height 303
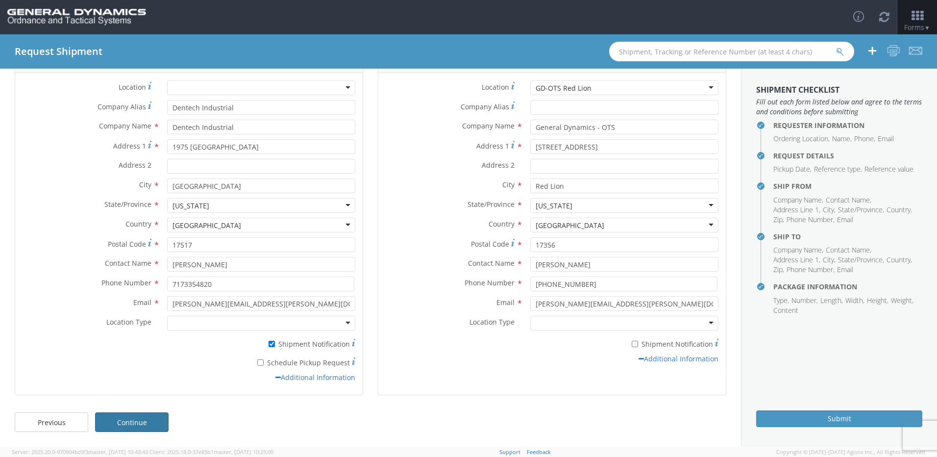
drag, startPoint x: 153, startPoint y: 419, endPoint x: 305, endPoint y: 453, distance: 155.9
click at [153, 419] on link "Continue" at bounding box center [132, 422] width 74 height 20
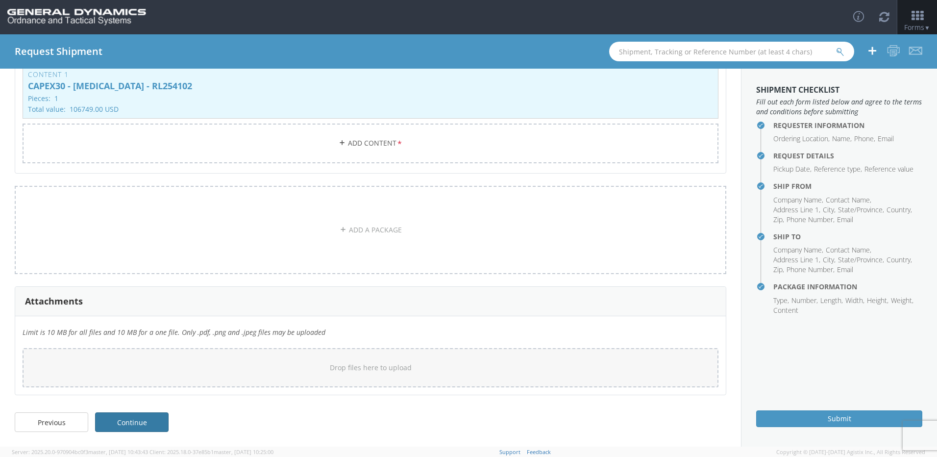
click at [153, 421] on link "Continue" at bounding box center [132, 422] width 74 height 20
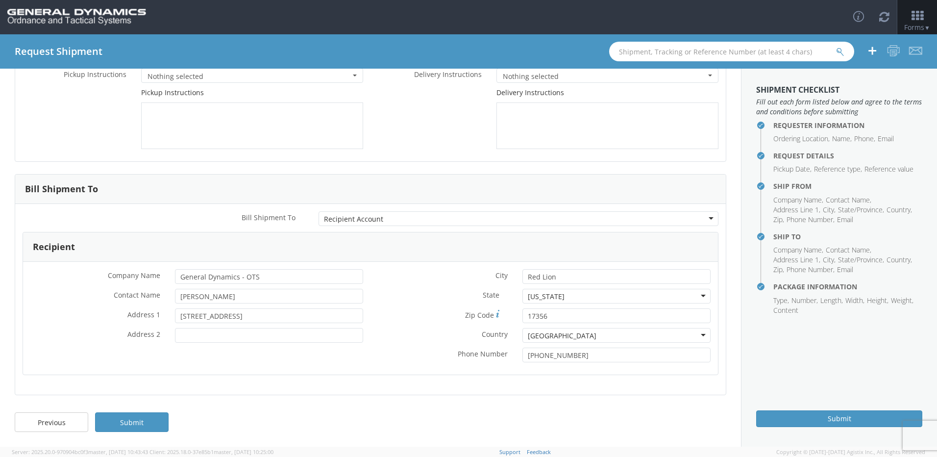
scroll to position [103, 0]
click at [127, 426] on link "Submit" at bounding box center [132, 422] width 74 height 20
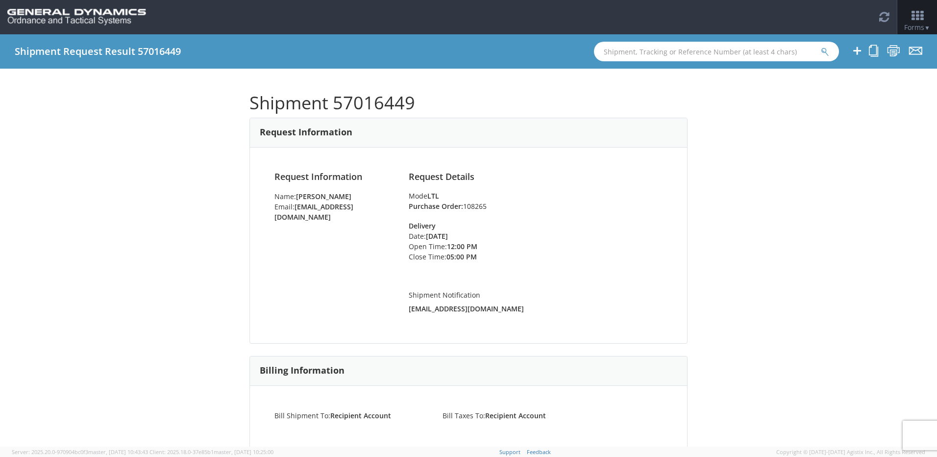
click at [853, 215] on div "Shipment 57016449 Request Information Request Information Name: [PERSON_NAME] E…" at bounding box center [468, 258] width 937 height 378
